Goal: Information Seeking & Learning: Learn about a topic

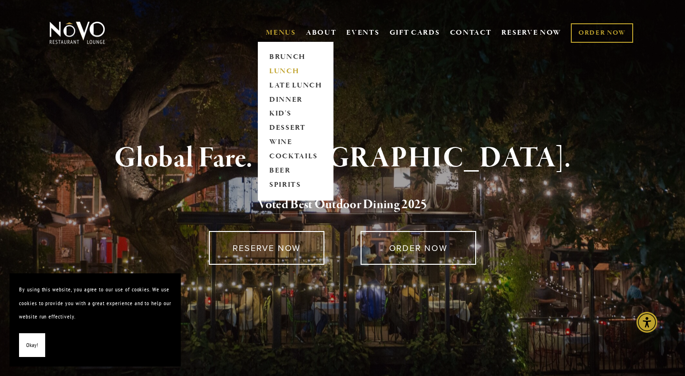
click at [276, 69] on link "LUNCH" at bounding box center [295, 71] width 59 height 14
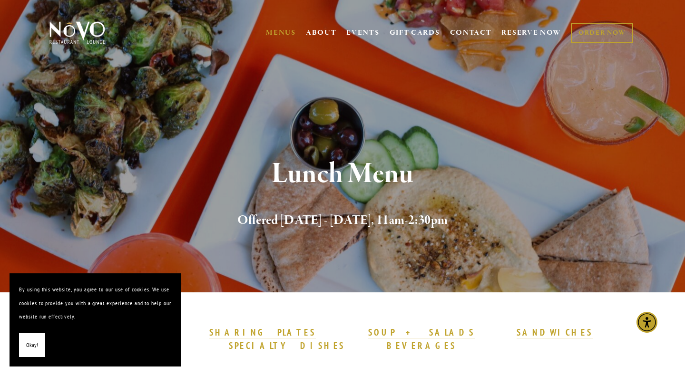
click at [27, 352] on span "Okay!" at bounding box center [32, 346] width 12 height 14
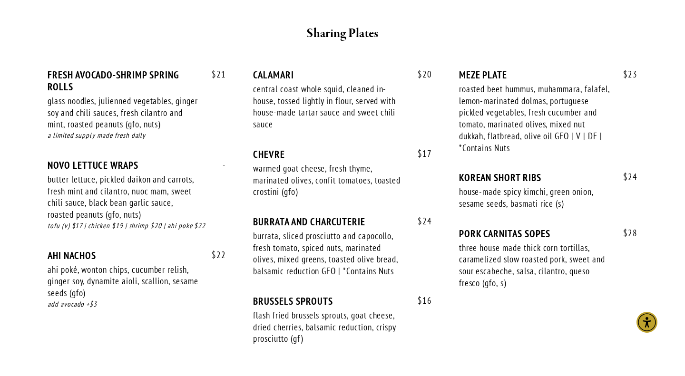
scroll to position [628, 0]
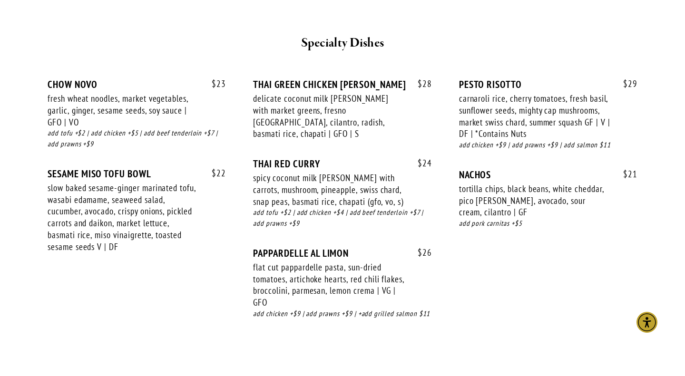
scroll to position [1683, 0]
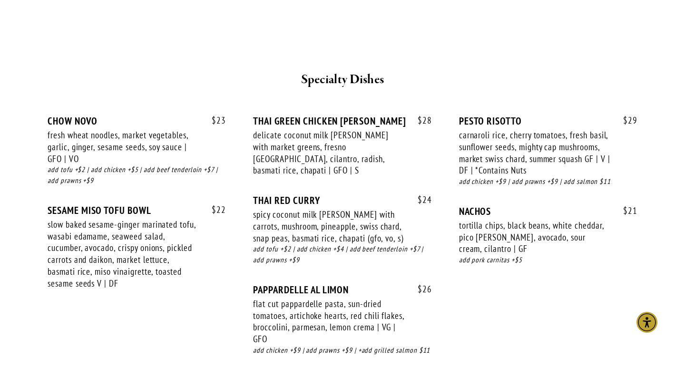
scroll to position [1578, 0]
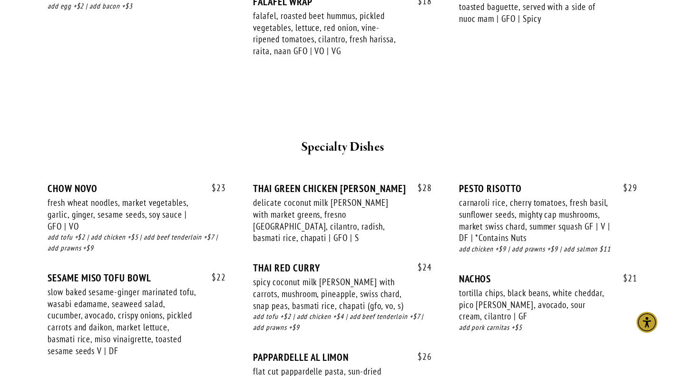
click at [110, 99] on div at bounding box center [342, 114] width 571 height 30
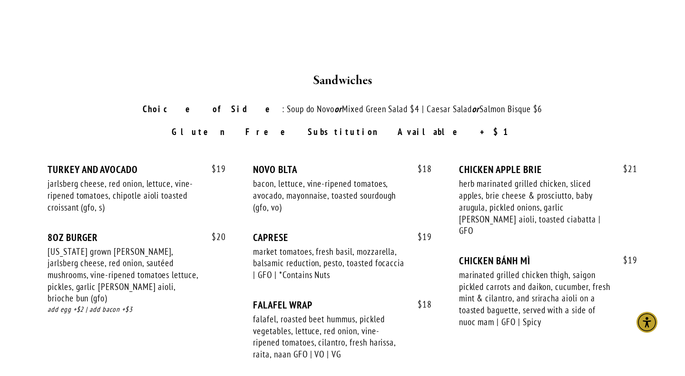
scroll to position [1318, 0]
